Goal: Task Accomplishment & Management: Complete application form

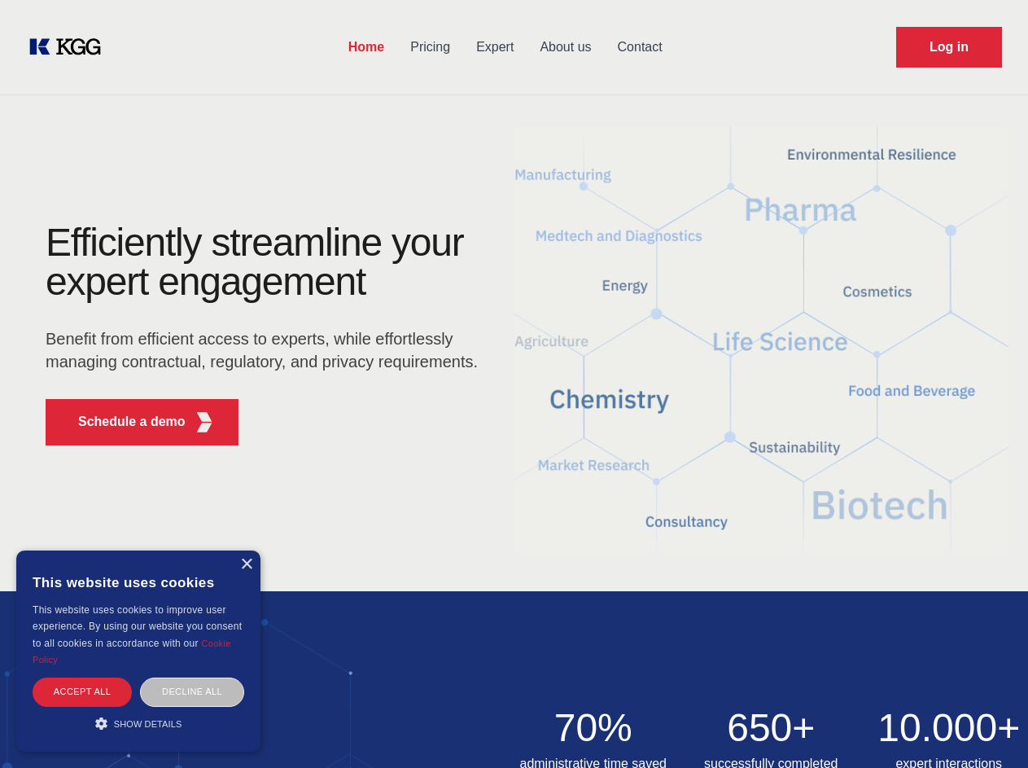
click at [514, 383] on div "Efficiently streamline your expert engagement Benefit from efficient access to …" at bounding box center [267, 340] width 495 height 235
click at [122, 422] on p "Schedule a demo" at bounding box center [131, 422] width 107 height 20
click at [246, 564] on div "× This website uses cookies This website uses cookies to improve user experienc…" at bounding box center [138, 650] width 244 height 201
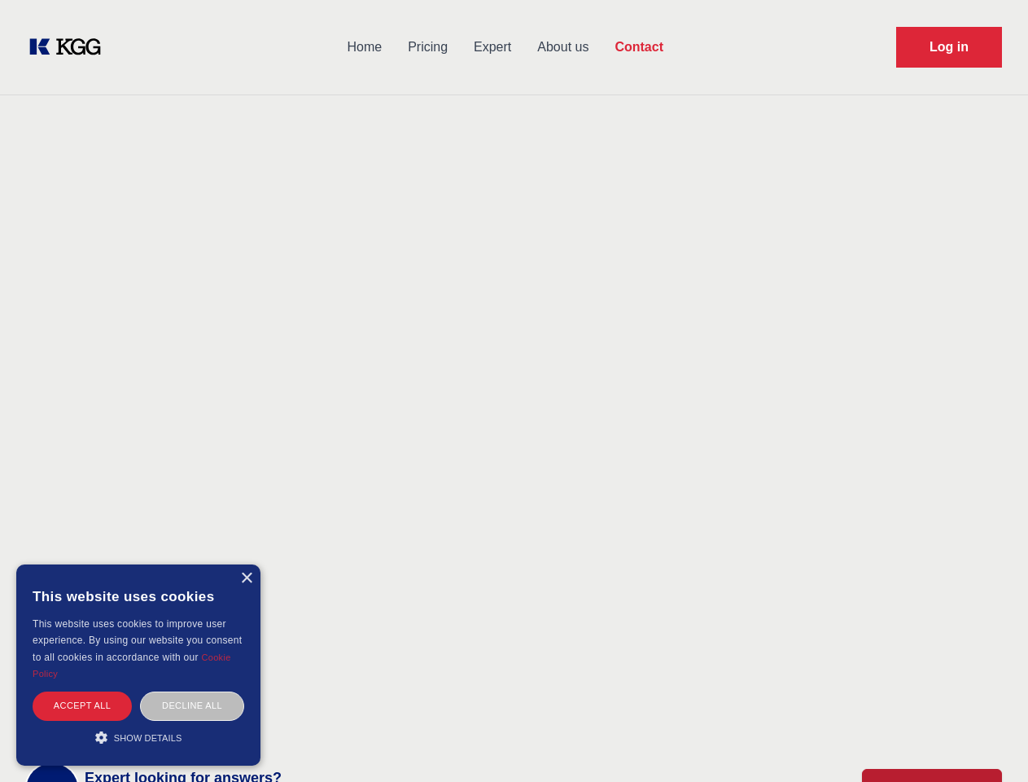
click at [82, 691] on div "Accept all" at bounding box center [82, 705] width 99 height 28
click at [192, 691] on body "Home Pricing Expert About us Contact Log in Contact Any questions or remarks? J…" at bounding box center [514, 715] width 1028 height 1431
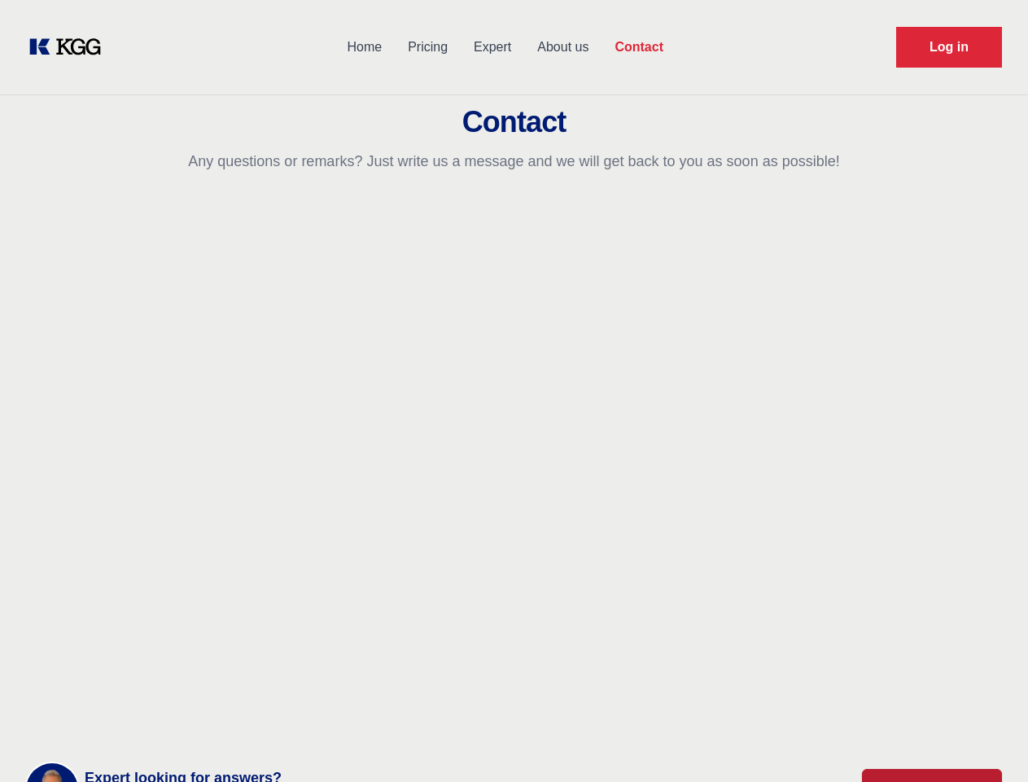
click at [138, 723] on main "Contact Any questions or remarks? Just write us a message and we will get back …" at bounding box center [514, 424] width 1028 height 848
